Goal: Task Accomplishment & Management: Use online tool/utility

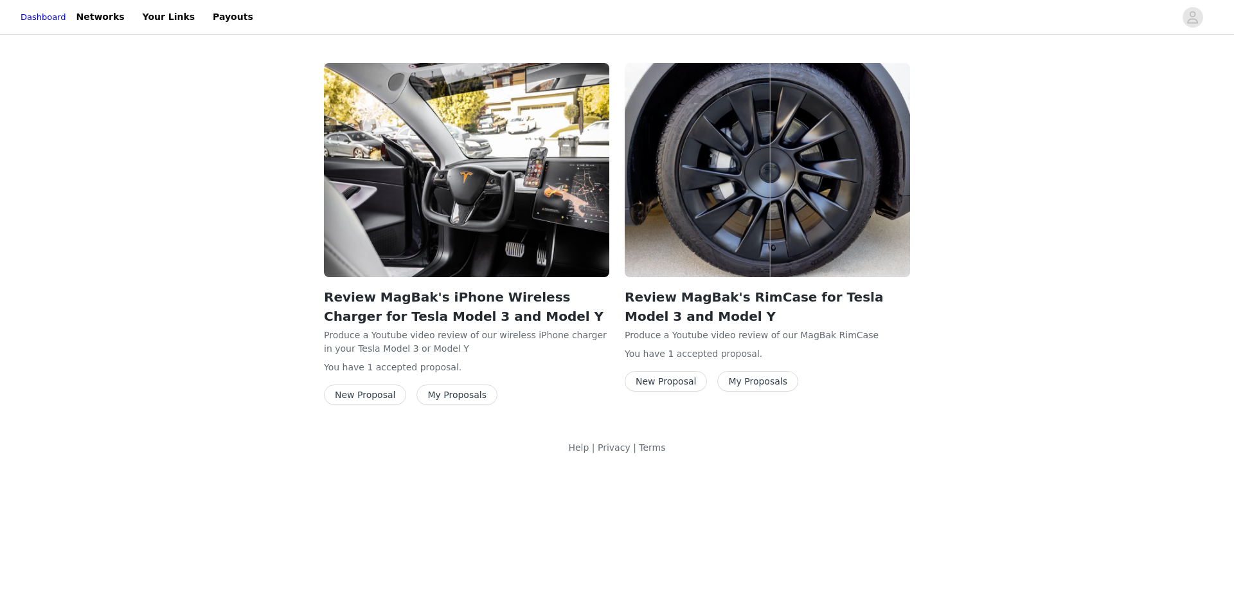
click at [462, 394] on button "My Proposals" at bounding box center [457, 394] width 81 height 21
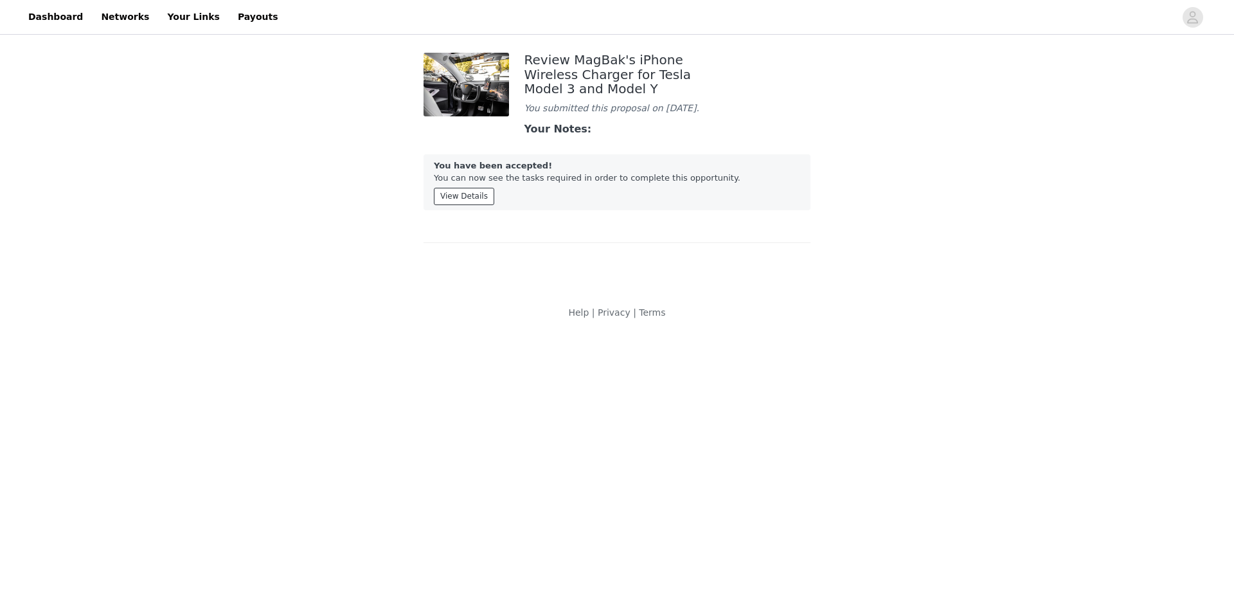
click at [462, 193] on button "View Details" at bounding box center [464, 196] width 60 height 17
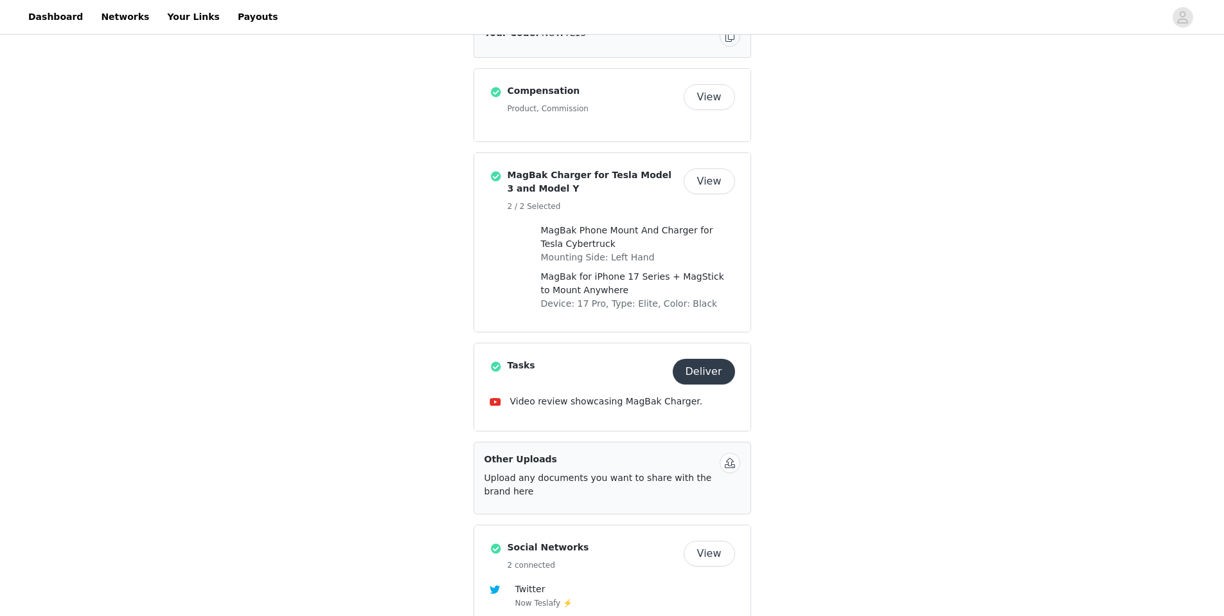
scroll to position [390, 0]
click at [703, 356] on button "Deliver" at bounding box center [704, 369] width 62 height 26
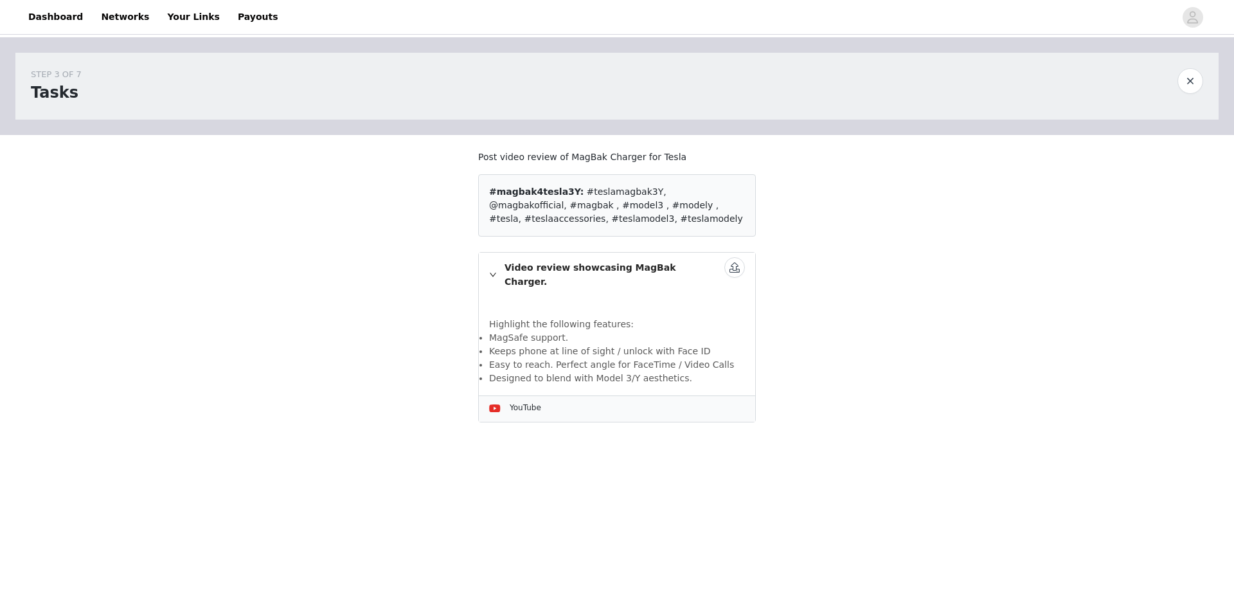
click at [742, 265] on button "button" at bounding box center [734, 267] width 21 height 21
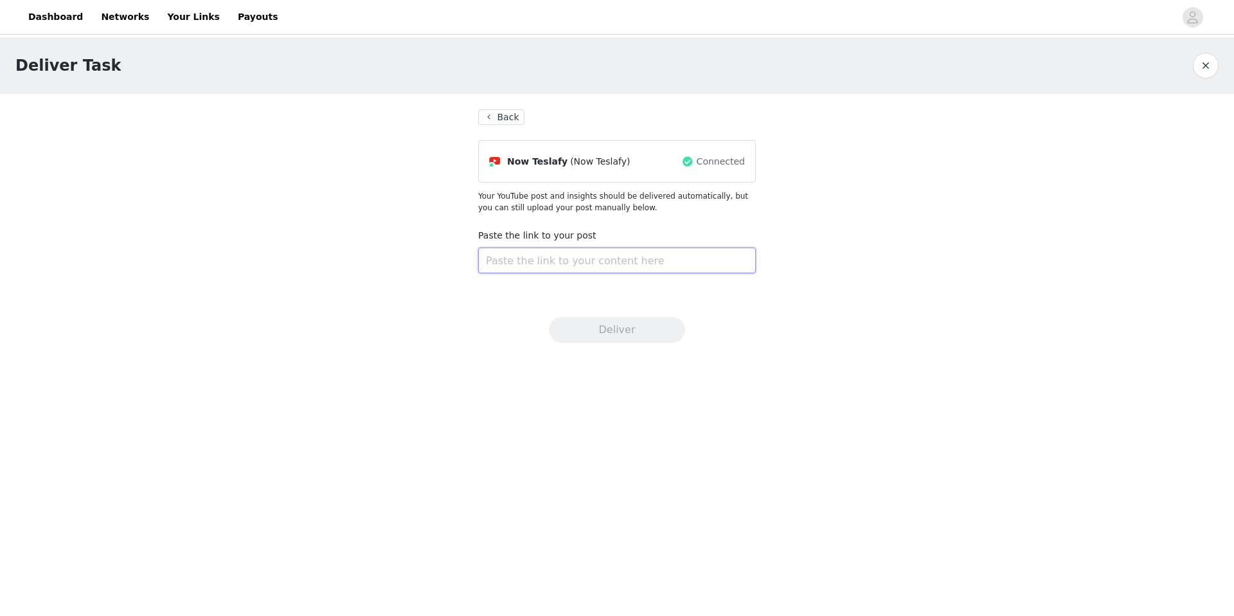
click at [553, 255] on input "text" at bounding box center [617, 260] width 278 height 26
paste input "https://youtu.be/f-pqxnAA59Q"
type input "https://youtu.be/f-pqxnAA59Q"
click at [582, 325] on button "Deliver" at bounding box center [617, 330] width 136 height 26
drag, startPoint x: 362, startPoint y: 258, endPoint x: 298, endPoint y: 140, distance: 133.7
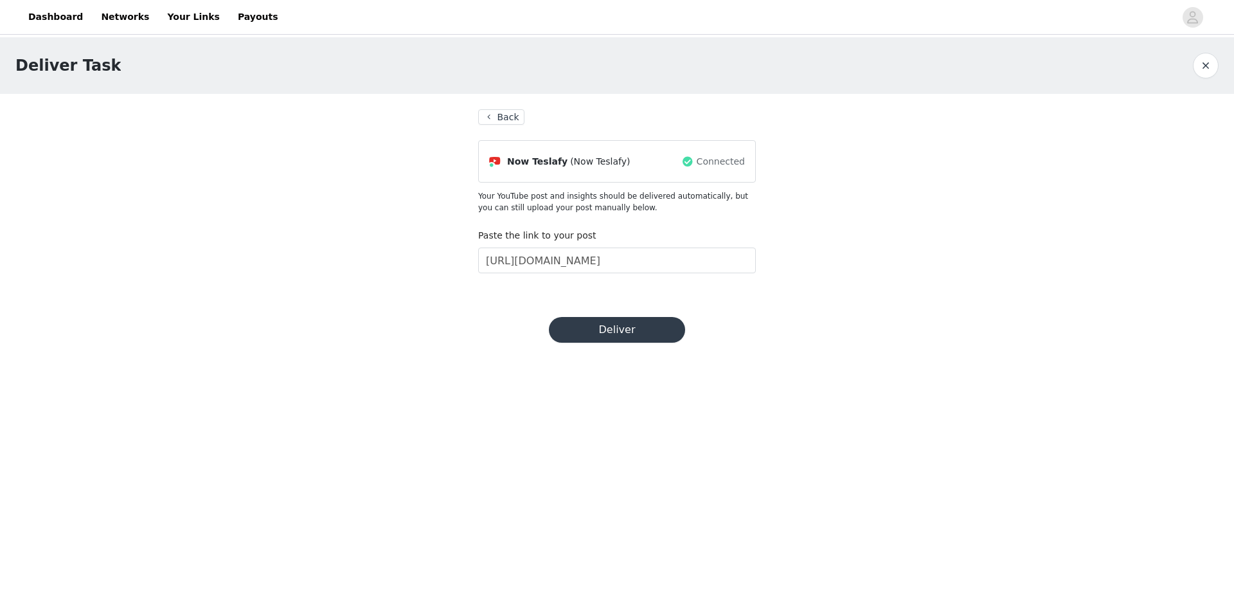
click at [362, 258] on div "Deliver Task Back Now Teslafy (Now Teslafy) Connected Your YouTube post and ins…" at bounding box center [617, 169] width 1234 height 264
